Goal: Information Seeking & Learning: Learn about a topic

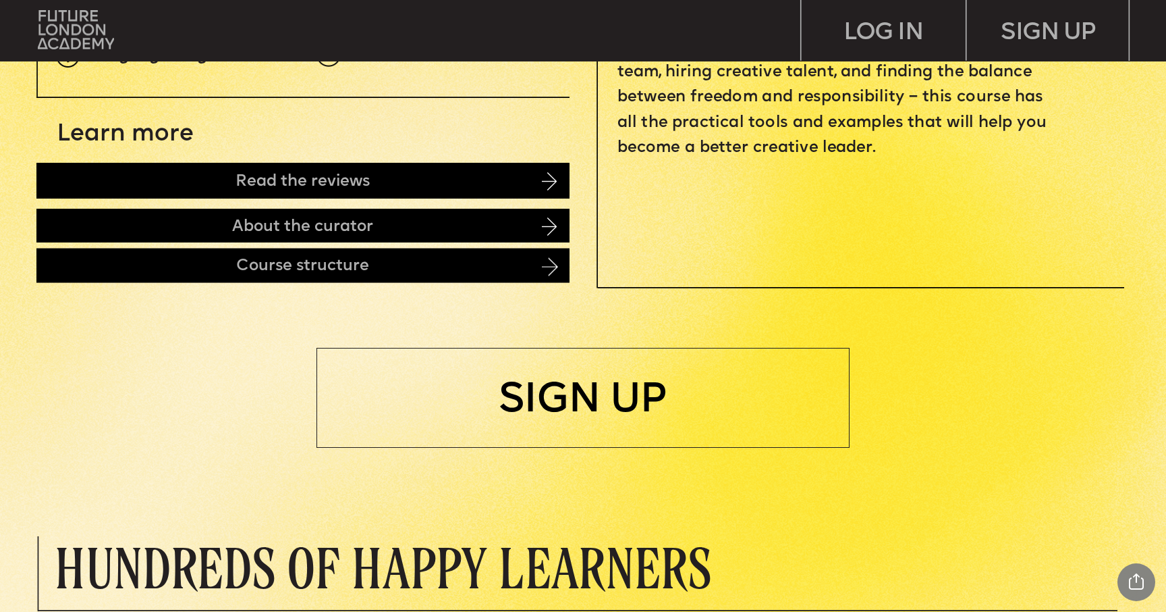
scroll to position [781, 0]
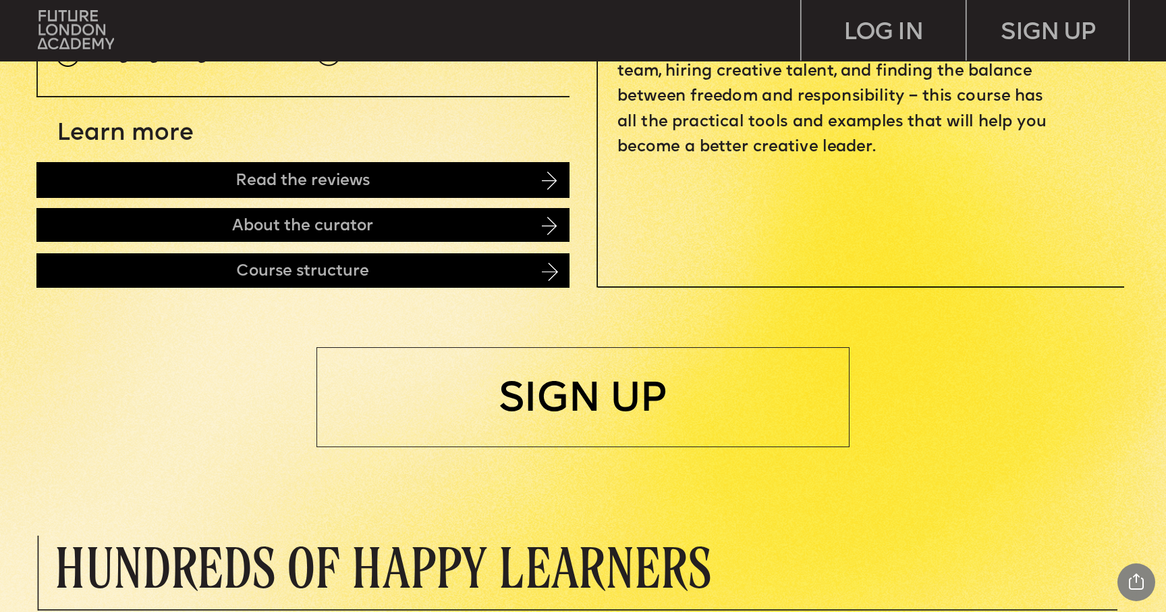
click at [555, 263] on img at bounding box center [550, 272] width 16 height 18
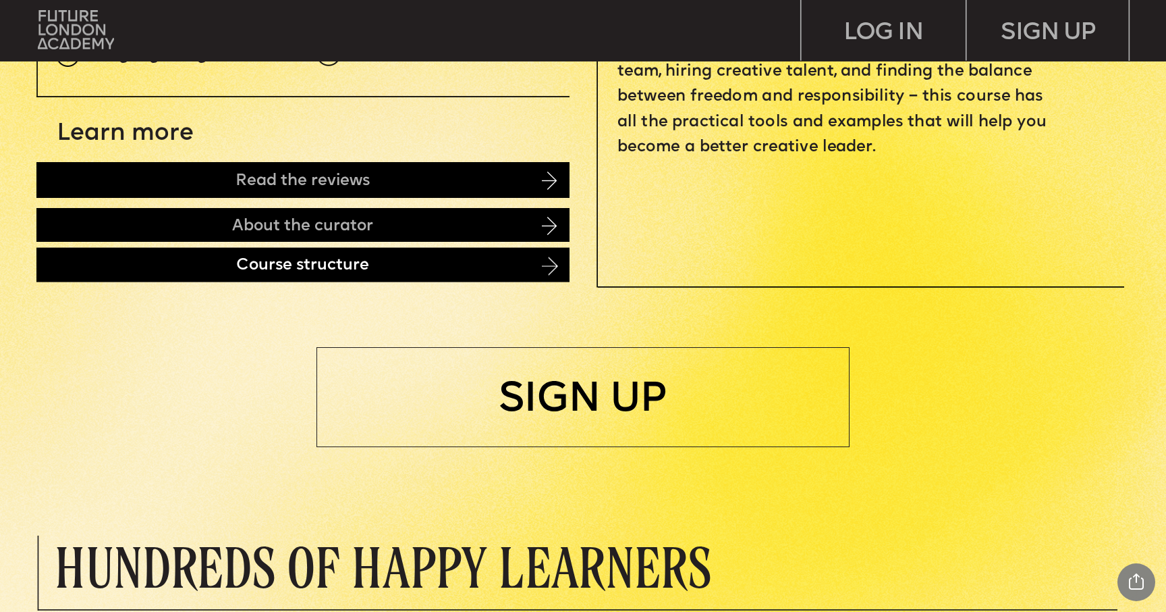
click at [541, 271] on div "Course structure" at bounding box center [302, 265] width 533 height 34
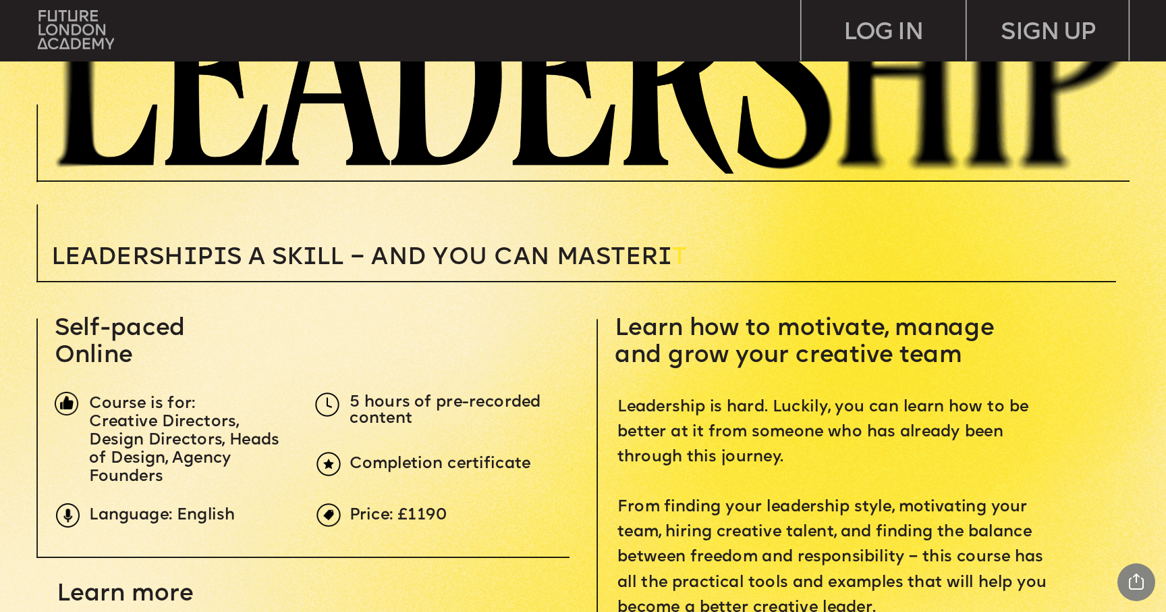
scroll to position [319, 0]
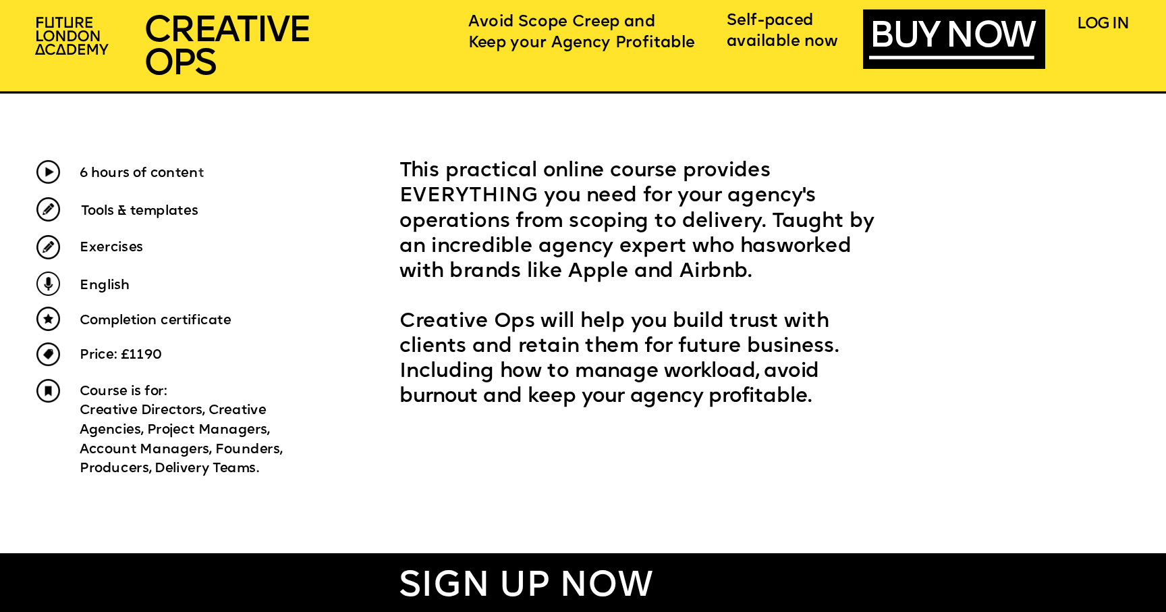
scroll to position [638, 0]
click at [566, 401] on span "anage workload, avoid burnout and keep your agency profitable." at bounding box center [612, 386] width 425 height 46
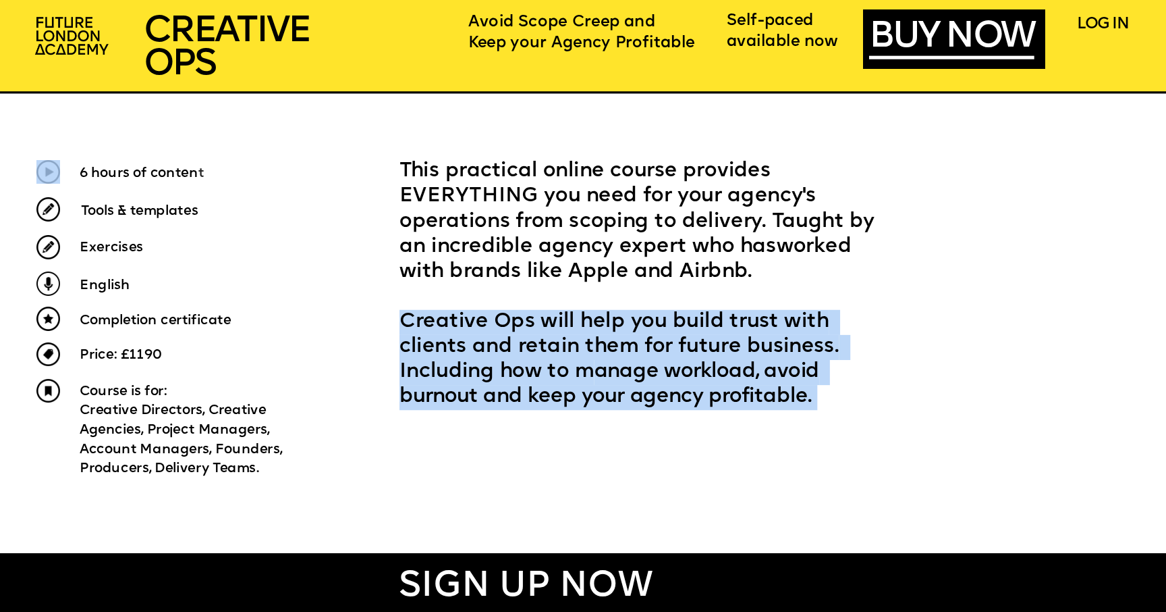
click at [566, 401] on span "anage workload, avoid burnout and keep your agency profitable." at bounding box center [612, 386] width 425 height 46
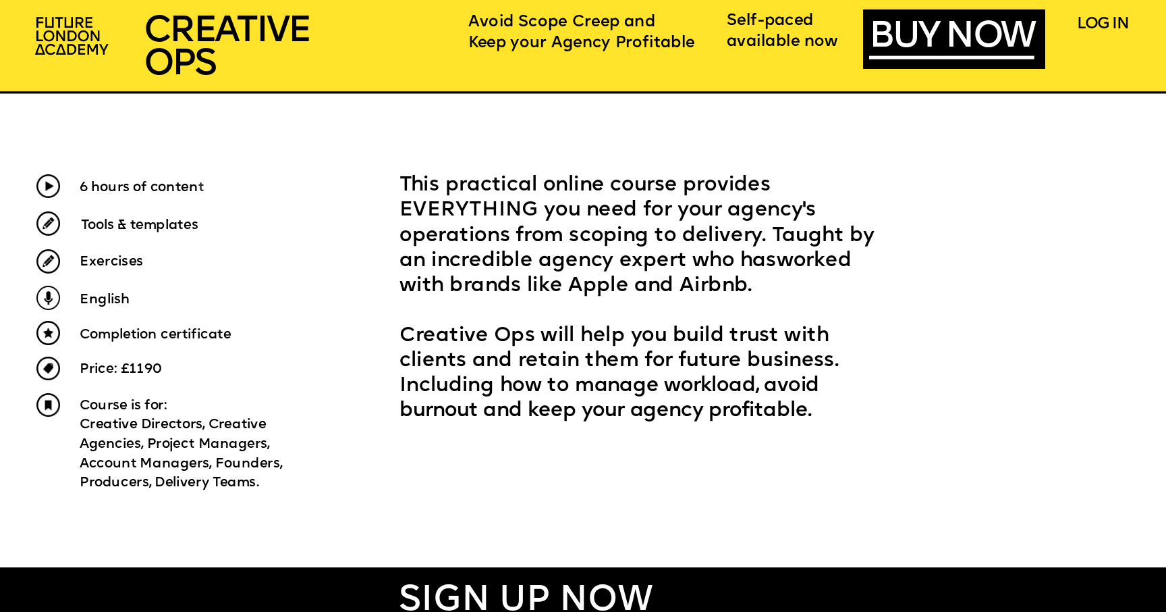
scroll to position [591, 0]
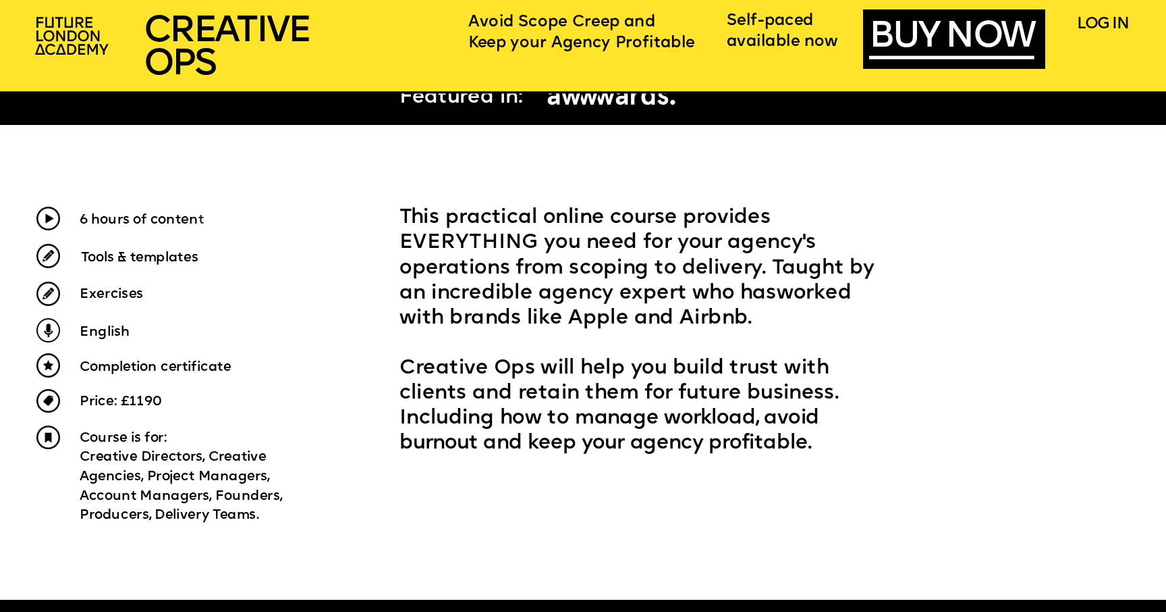
click at [530, 397] on span "Creative Ops will help you build trust with clients and retain them for future …" at bounding box center [623, 406] width 446 height 96
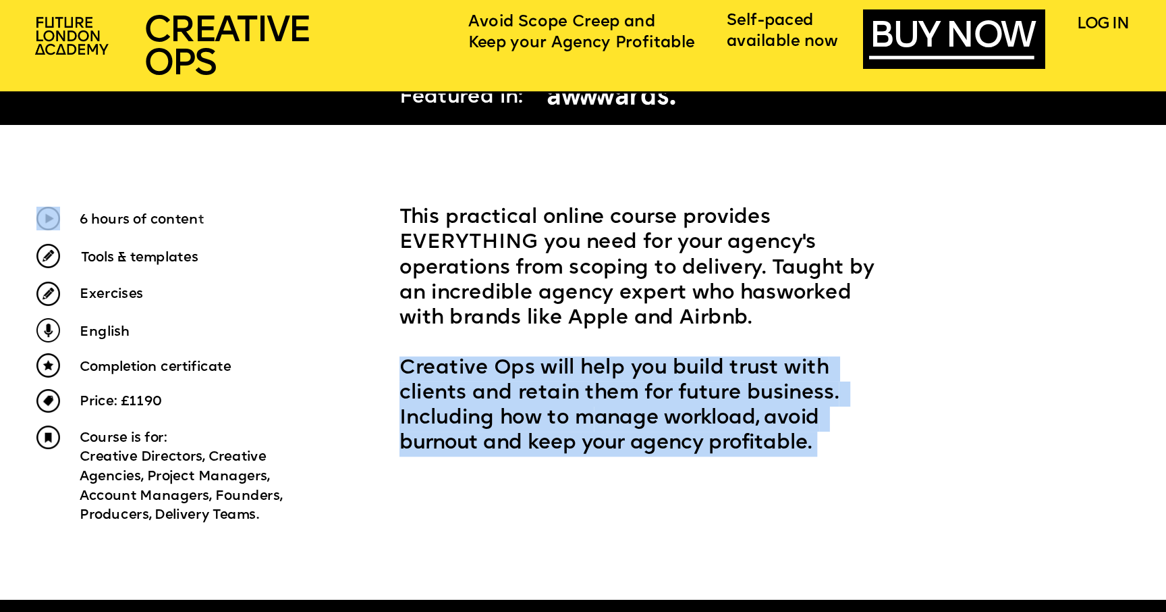
click at [530, 397] on span "Creative Ops will help you build trust with clients and retain them for future …" at bounding box center [623, 406] width 446 height 96
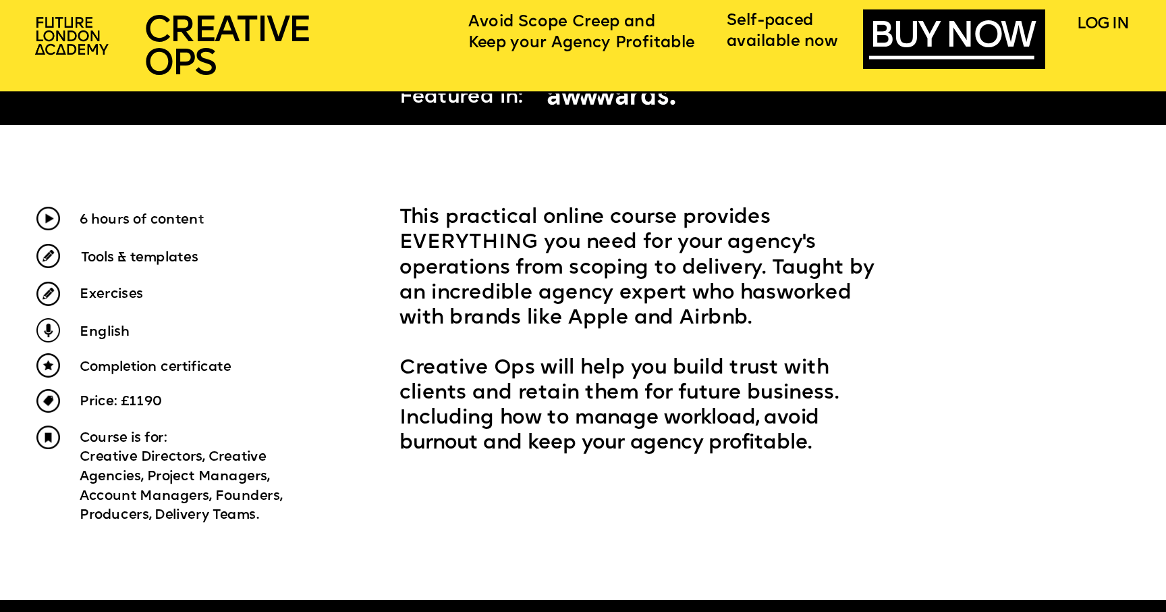
click at [430, 295] on span "This practical online course provides EVERYTHING you need for your agency's ope…" at bounding box center [640, 269] width 481 height 121
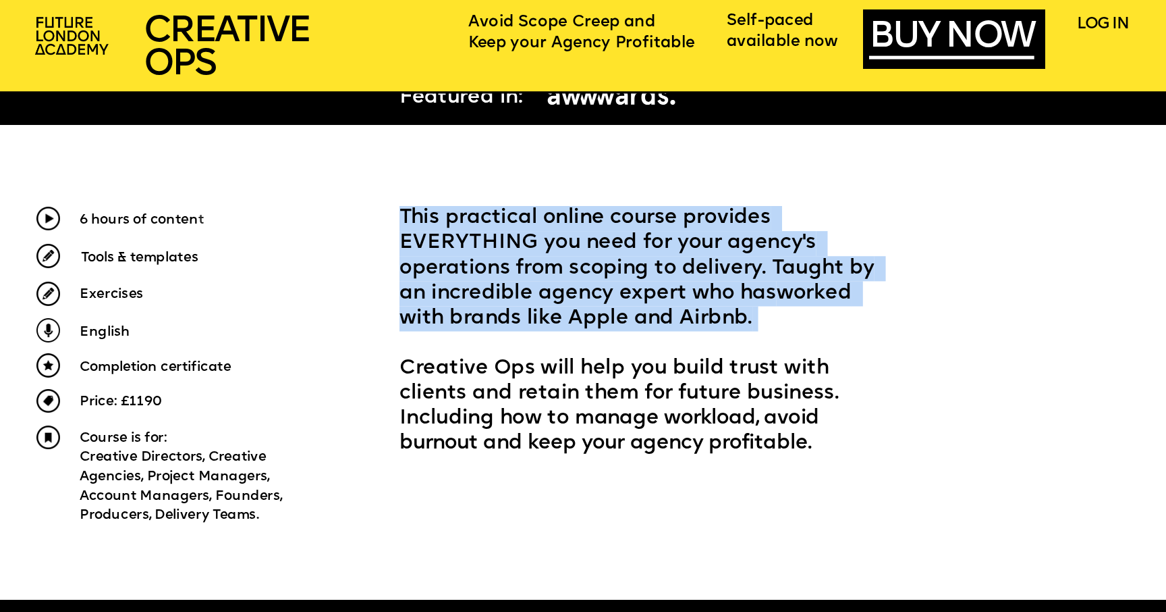
click at [430, 295] on span "This practical online course provides EVERYTHING you need for your agency's ope…" at bounding box center [640, 269] width 481 height 121
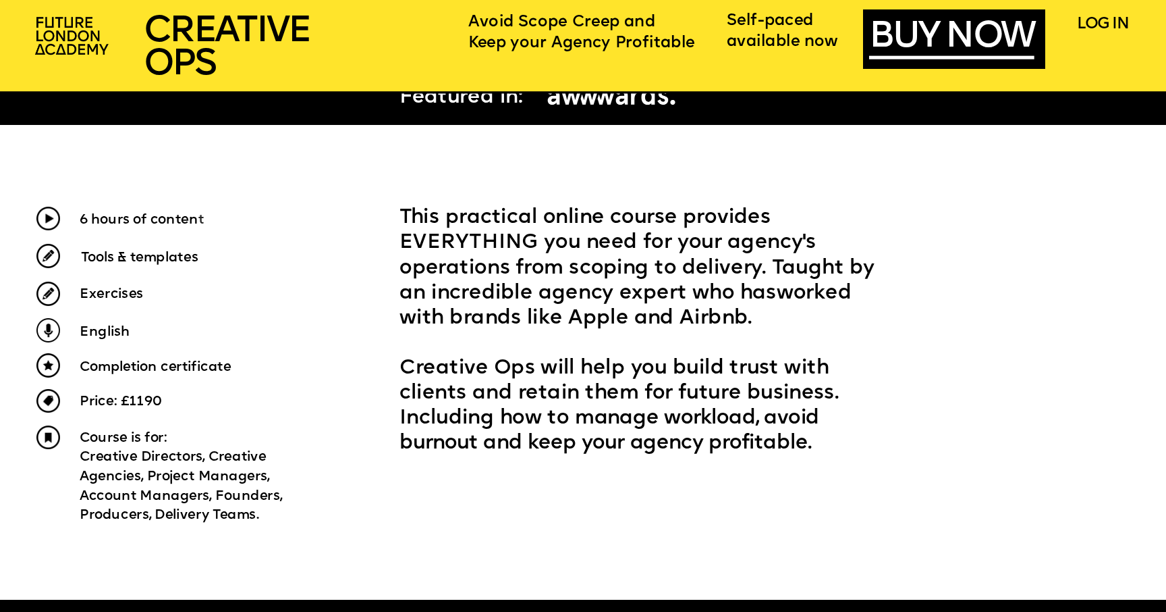
click at [405, 351] on p "‍" at bounding box center [649, 343] width 499 height 25
click at [411, 372] on span "Creative Ops will help you build trust with clients and retain them for future …" at bounding box center [623, 406] width 446 height 96
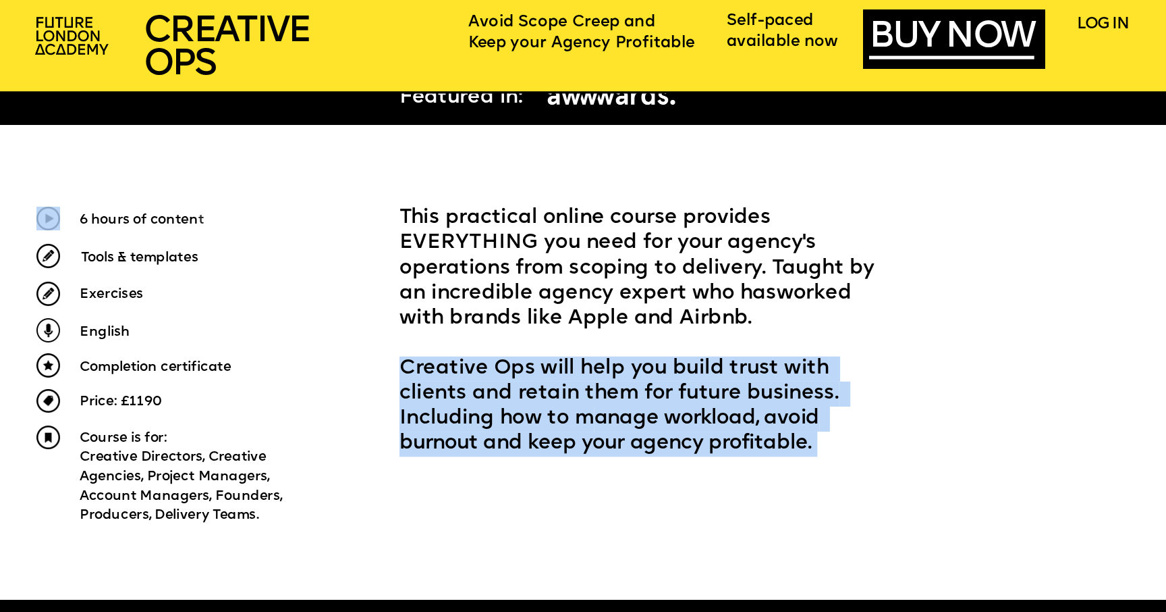
click at [411, 372] on span "Creative Ops will help you build trust with clients and retain them for future …" at bounding box center [623, 406] width 446 height 96
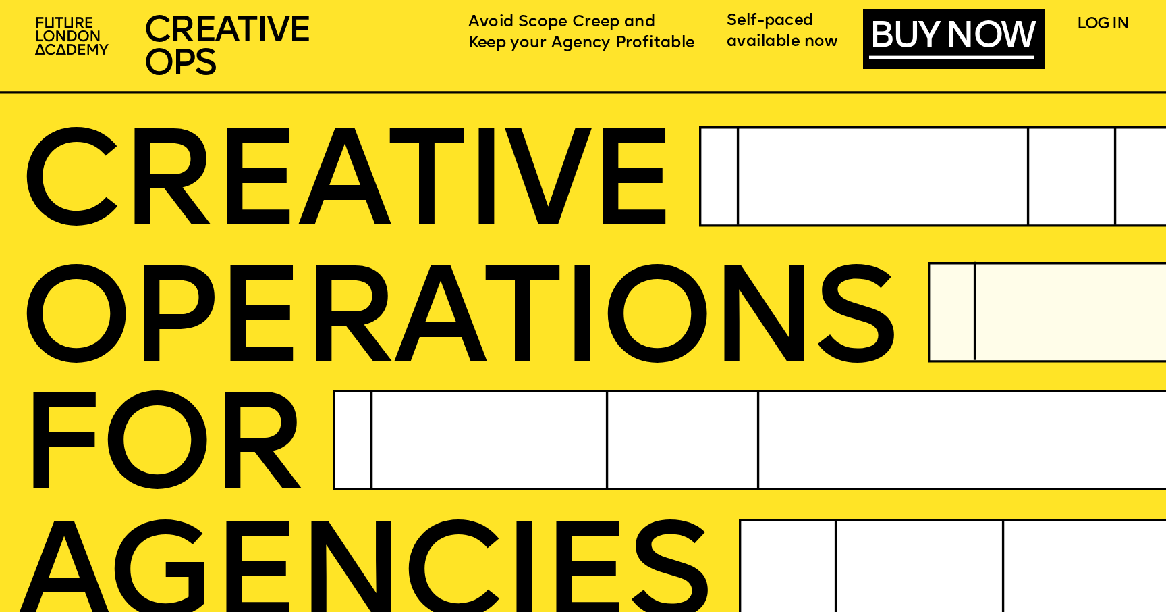
scroll to position [0, 0]
click at [92, 31] on img at bounding box center [73, 36] width 90 height 53
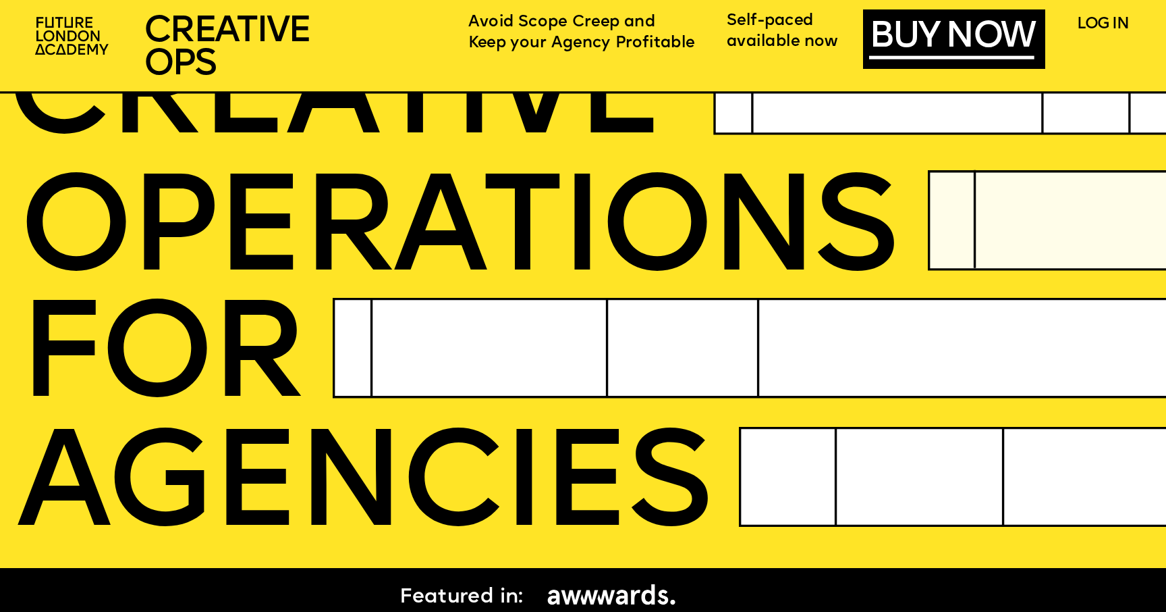
scroll to position [121, 0]
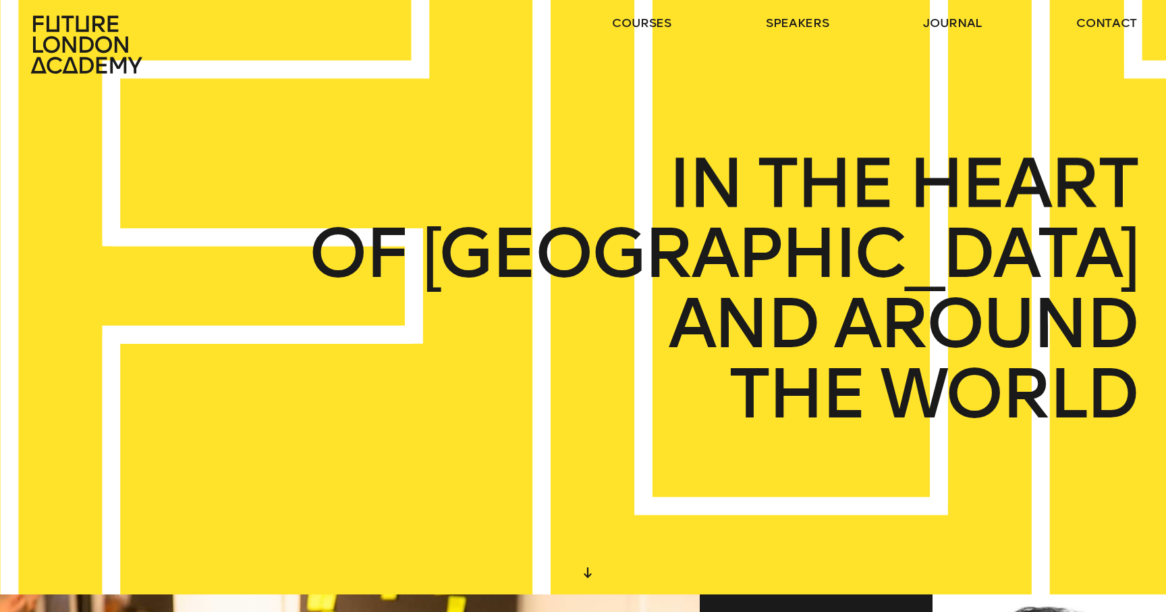
scroll to position [14, 0]
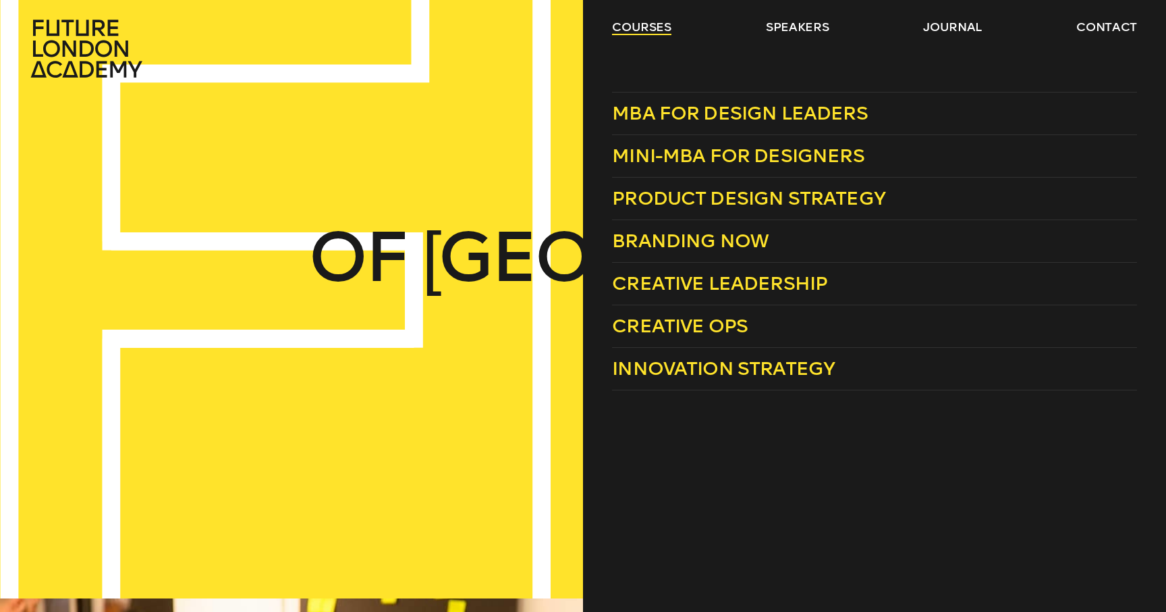
click at [665, 21] on link "courses" at bounding box center [641, 27] width 59 height 16
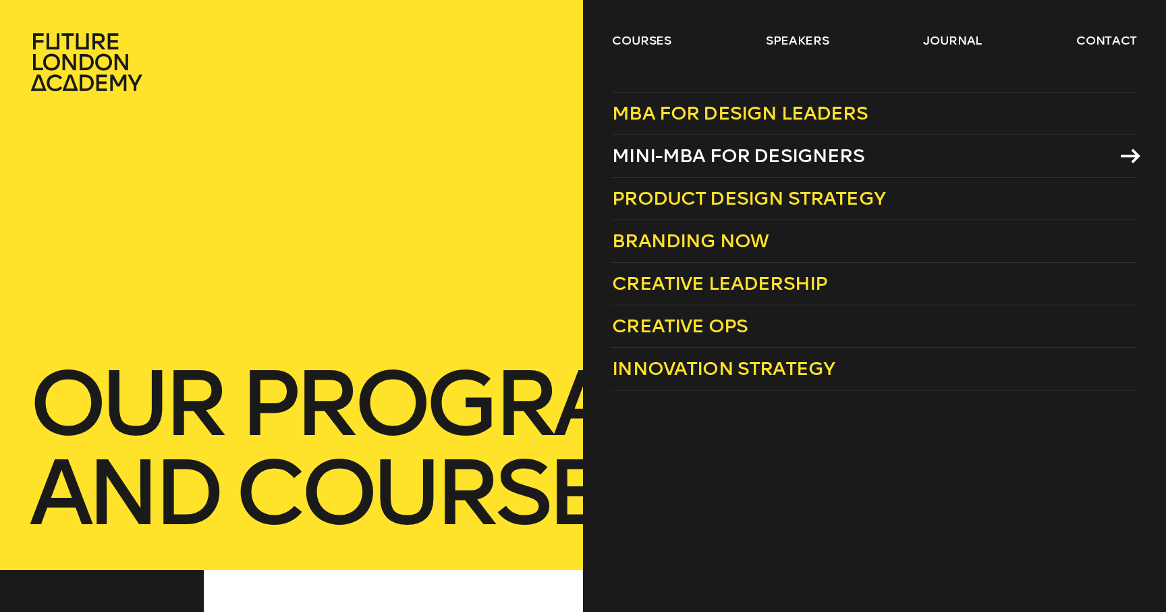
click at [675, 149] on span "Mini-MBA for Designers" at bounding box center [738, 155] width 252 height 22
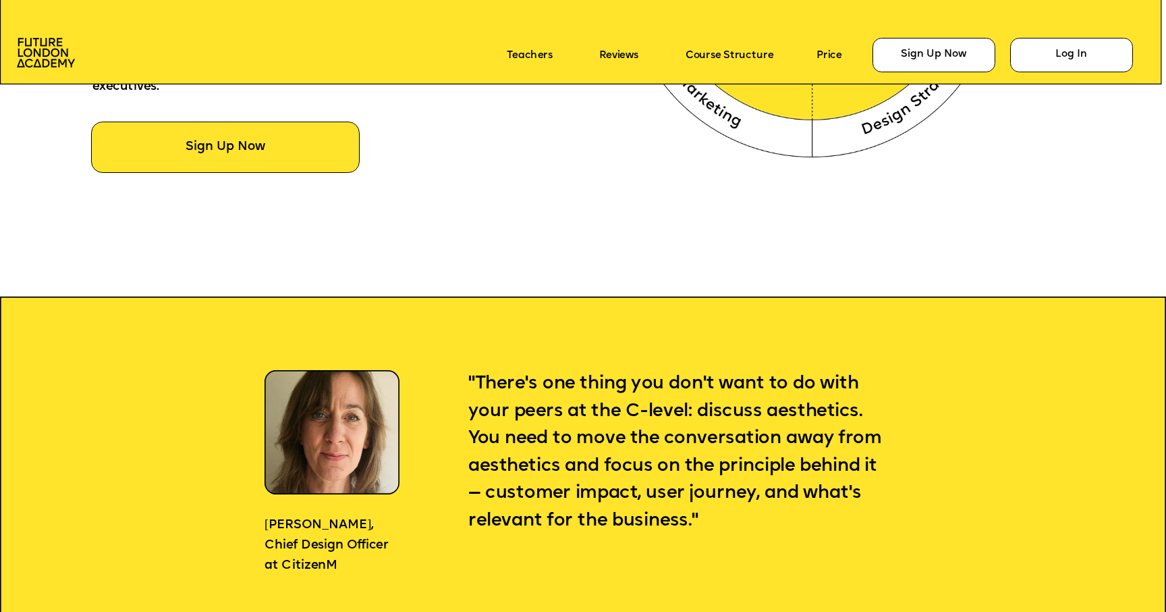
scroll to position [1056, 0]
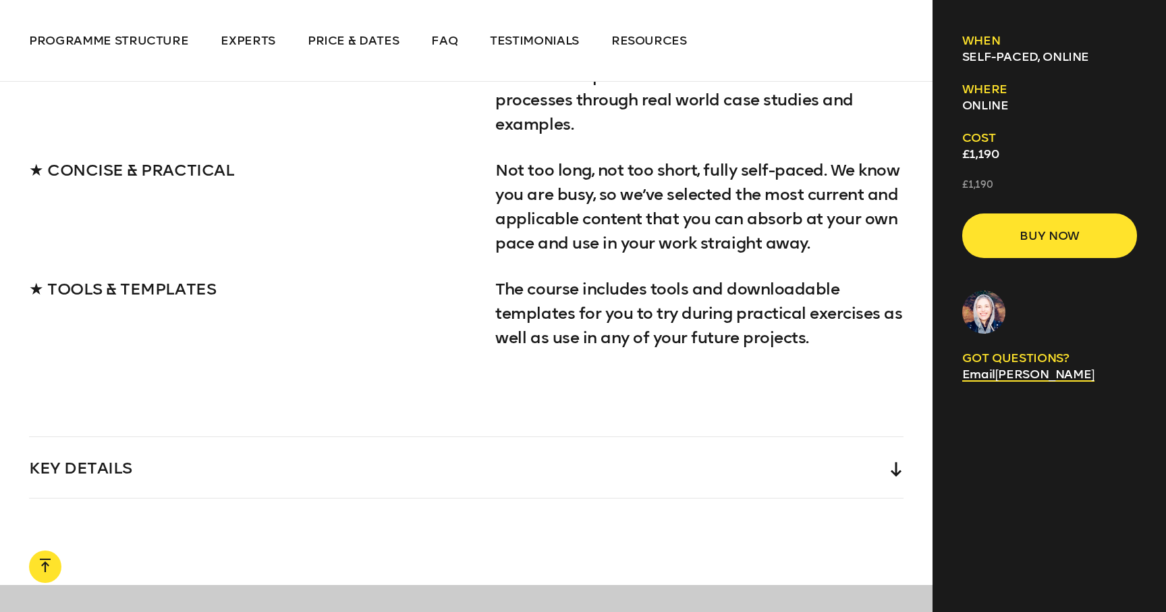
scroll to position [2053, 0]
